Goal: Use online tool/utility: Use online tool/utility

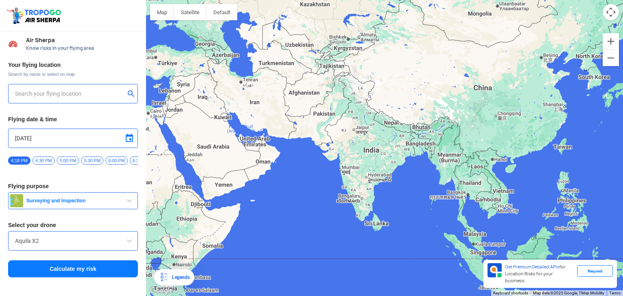
click at [97, 94] on input "text" at bounding box center [70, 94] width 110 height 10
click at [87, 277] on button "Calculate my risk" at bounding box center [73, 268] width 130 height 17
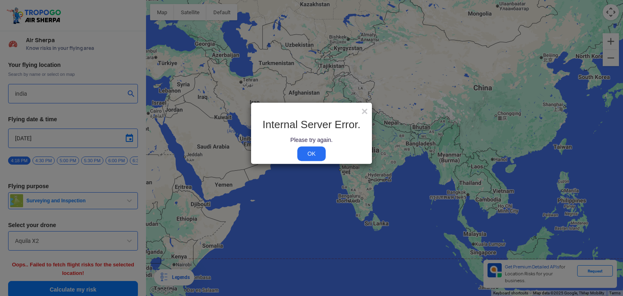
click at [309, 151] on link "OK" at bounding box center [311, 153] width 28 height 15
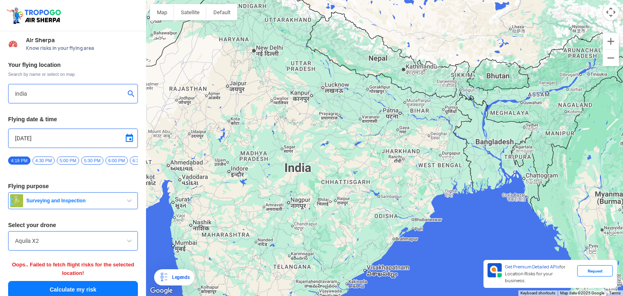
click at [41, 243] on input "Aquila X2" at bounding box center [73, 241] width 116 height 10
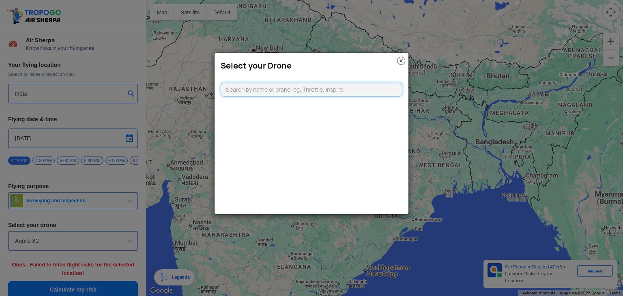
click at [275, 93] on input "text" at bounding box center [312, 90] width 182 height 14
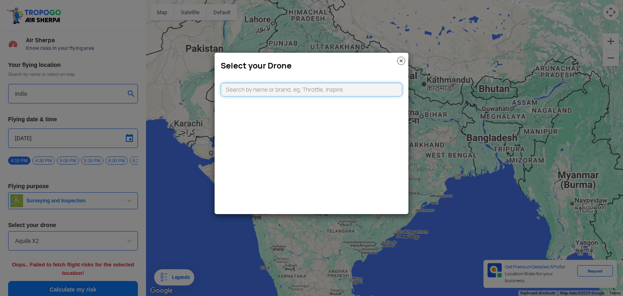
type input "[STREET_ADDRESS]"
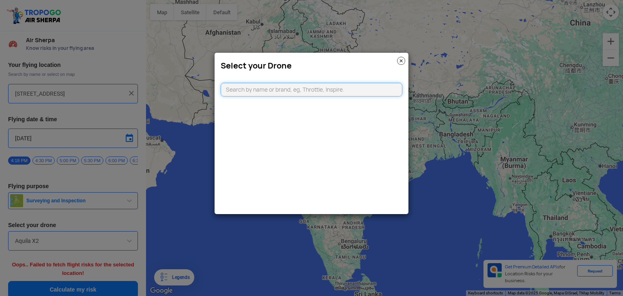
type input "n"
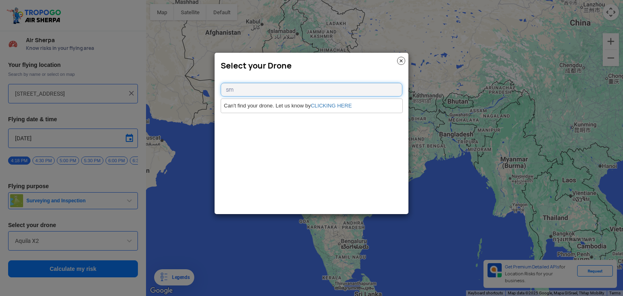
type input "s"
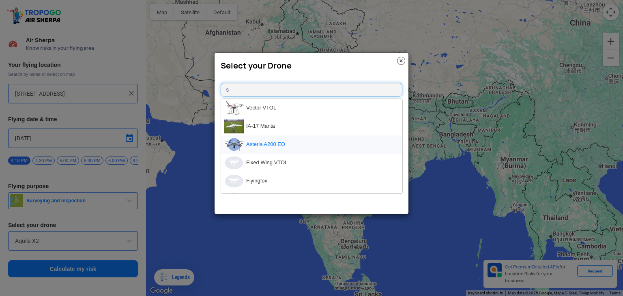
type input "s"
click at [286, 142] on li "Asteria A200 EO" at bounding box center [311, 144] width 181 height 18
type input "Asteria A200 EO"
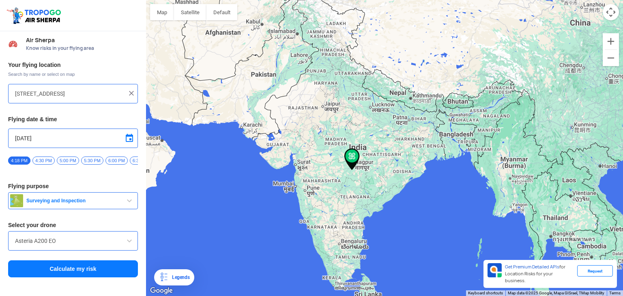
click at [78, 277] on button "Calculate my risk" at bounding box center [73, 268] width 130 height 17
